Goal: Task Accomplishment & Management: Use online tool/utility

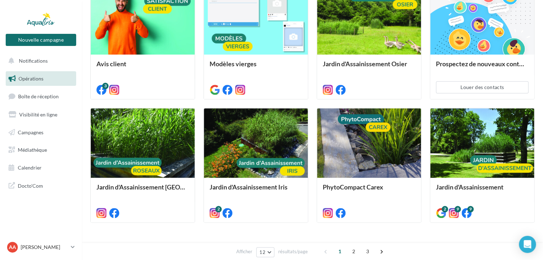
scroll to position [306, 0]
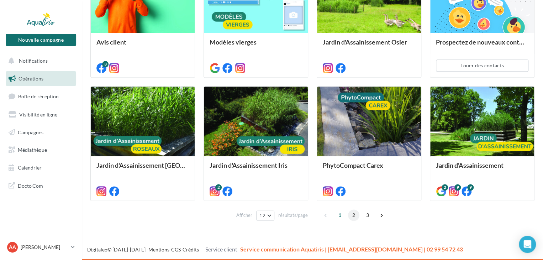
click at [354, 215] on span "2" at bounding box center [353, 214] width 11 height 11
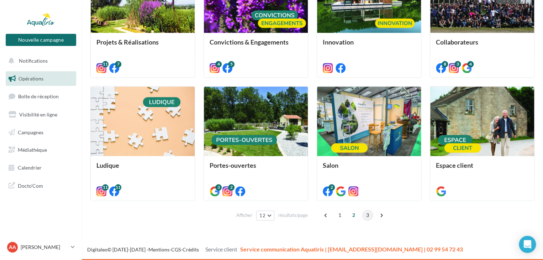
click at [368, 218] on span "3" at bounding box center [367, 214] width 11 height 11
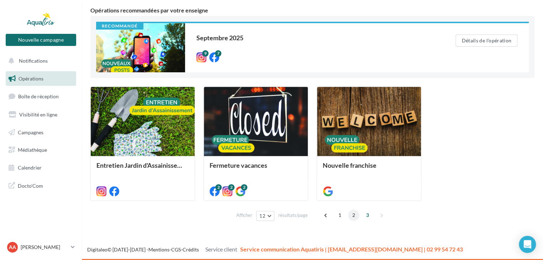
click at [349, 216] on span "2" at bounding box center [353, 214] width 11 height 11
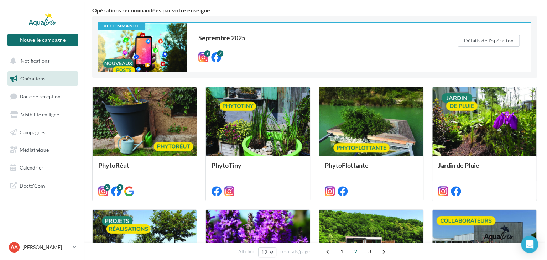
scroll to position [118, 0]
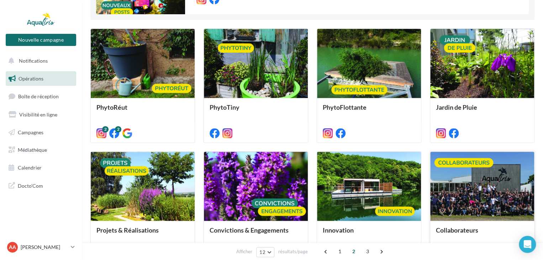
click at [467, 186] on div at bounding box center [483, 187] width 104 height 70
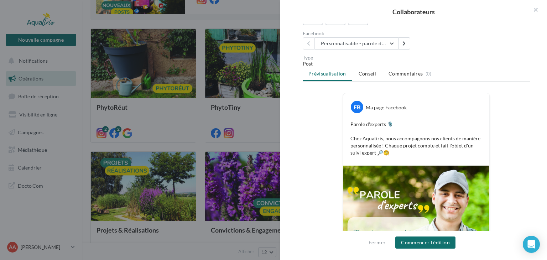
scroll to position [0, 0]
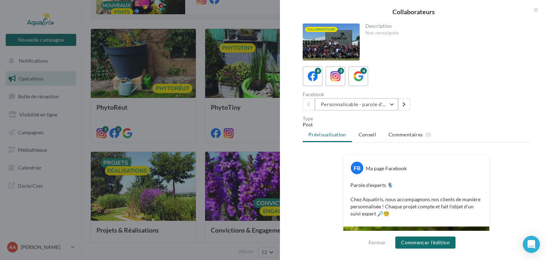
click at [393, 104] on button "Personnalisable - parole d'experts" at bounding box center [356, 104] width 83 height 12
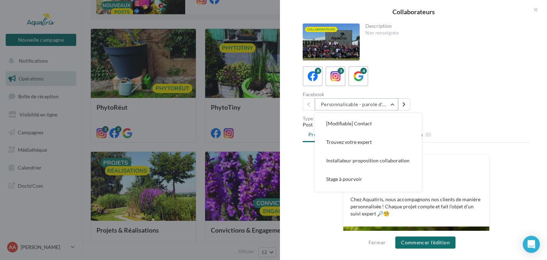
scroll to position [32, 0]
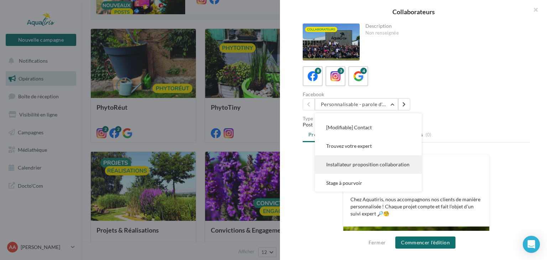
click at [383, 163] on button "Installateur proposition collaboration" at bounding box center [368, 164] width 107 height 19
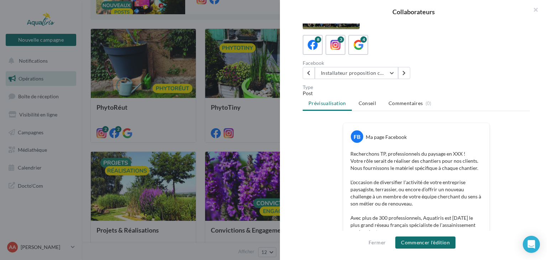
scroll to position [30, 0]
click at [384, 73] on button "Installateur proposition collaboration" at bounding box center [356, 74] width 83 height 12
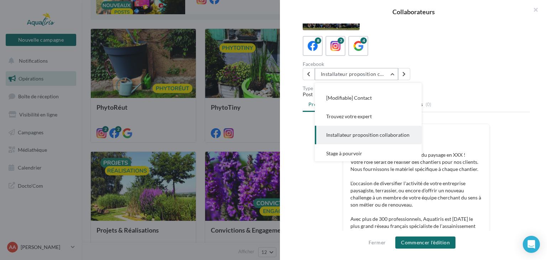
scroll to position [0, 0]
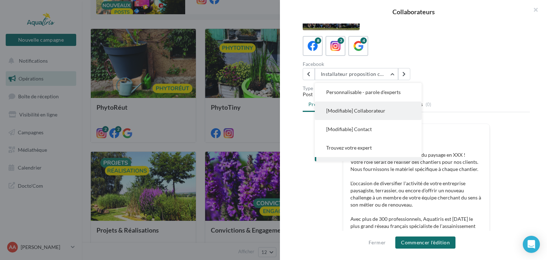
click at [382, 106] on Collaborateur"] "[Modifiable] Collaborateur" at bounding box center [368, 111] width 107 height 19
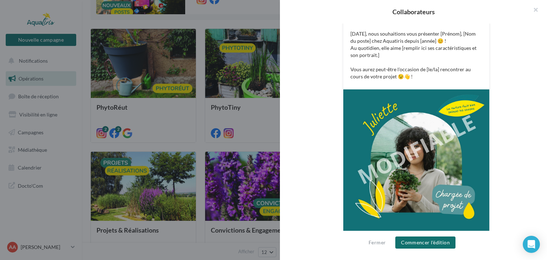
scroll to position [158, 0]
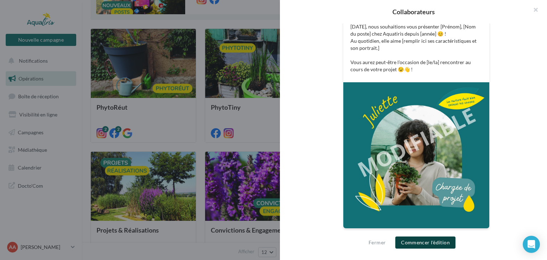
click at [424, 245] on button "Commencer l'édition" at bounding box center [425, 242] width 60 height 12
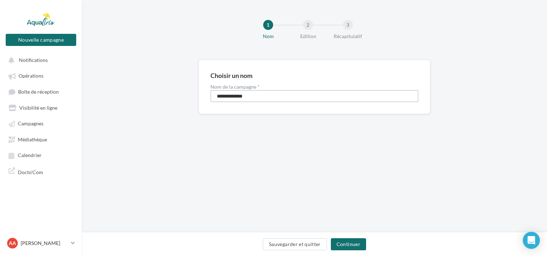
click at [269, 96] on input "**********" at bounding box center [314, 96] width 208 height 12
type input "*"
type input "**********"
click at [356, 246] on button "Continuer" at bounding box center [348, 244] width 35 height 12
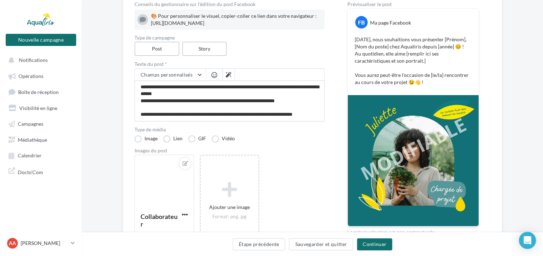
scroll to position [82, 0]
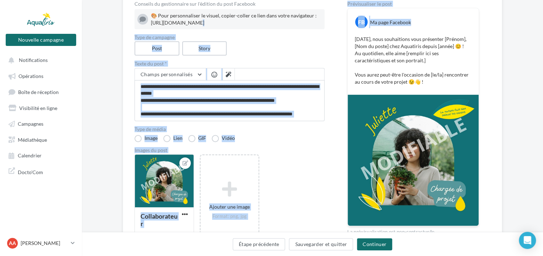
drag, startPoint x: 151, startPoint y: 23, endPoint x: 406, endPoint y: 36, distance: 255.0
click at [406, 36] on div "Conseils du gestionnaire sur l'édition du post Facebook 🎨 Pour personnaliser le…" at bounding box center [313, 165] width 356 height 328
click at [321, 26] on div "🎨 Pour personnaliser le visuel, copier-coller ce lien dans votre navigateur : […" at bounding box center [236, 19] width 171 height 14
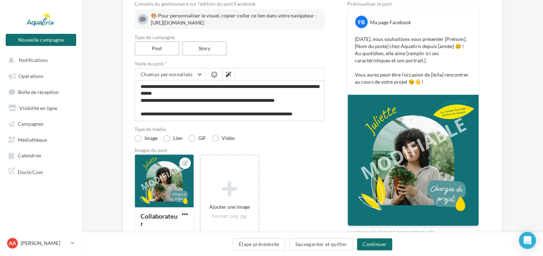
drag, startPoint x: 150, startPoint y: 22, endPoint x: 204, endPoint y: 24, distance: 54.2
click at [204, 24] on div "🎨 Pour personnaliser le visuel, copier-coller ce lien dans votre navigateur : […" at bounding box center [229, 19] width 184 height 14
click at [204, 24] on div "🎨 Pour personnaliser le visuel, copier-coller ce lien dans votre navigateur : […" at bounding box center [236, 19] width 171 height 14
drag, startPoint x: 151, startPoint y: 21, endPoint x: 385, endPoint y: 29, distance: 233.8
click at [322, 26] on div "🎨 Pour personnaliser le visuel, copier-coller ce lien dans votre navigateur : […" at bounding box center [236, 19] width 171 height 14
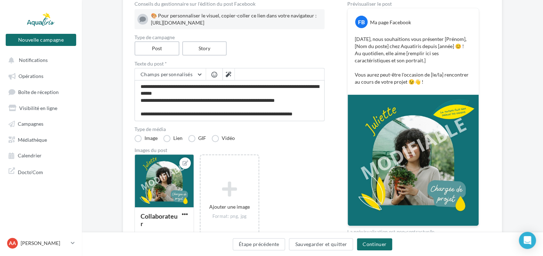
copy div "ttps://www.canva.com/design/DAFwGDlO0CY/LJ4y02K1t0SX5gO894KL3Q/edit?utm_content…"
